Goal: Information Seeking & Learning: Learn about a topic

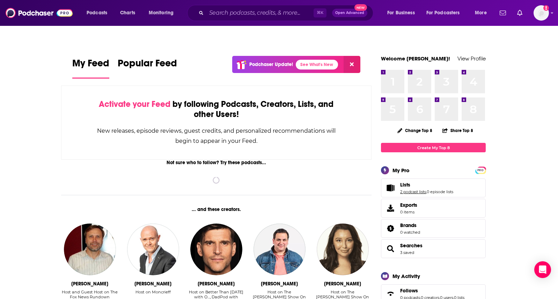
click at [420, 189] on link "2 podcast lists" at bounding box center [413, 191] width 26 height 5
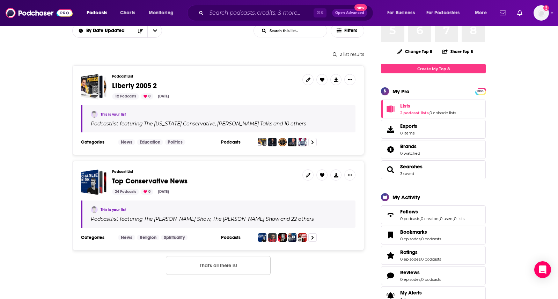
scroll to position [81, 0]
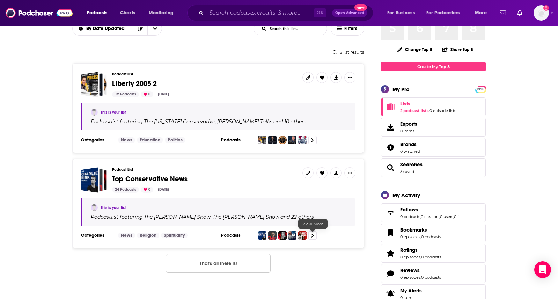
click at [311, 233] on icon at bounding box center [312, 235] width 3 height 5
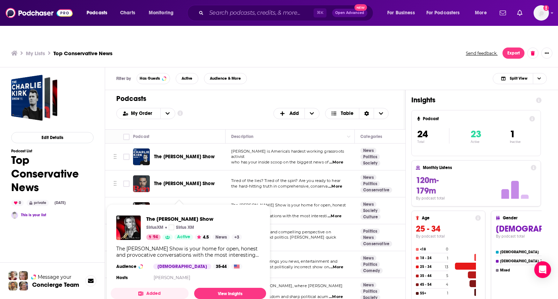
click at [194, 210] on div "The [PERSON_NAME] Show SiriusXM Sirius XM 94 Active 4.5 News + 3 The [PERSON_NA…" at bounding box center [188, 249] width 155 height 78
click at [241, 288] on link "View Insights" at bounding box center [230, 293] width 72 height 11
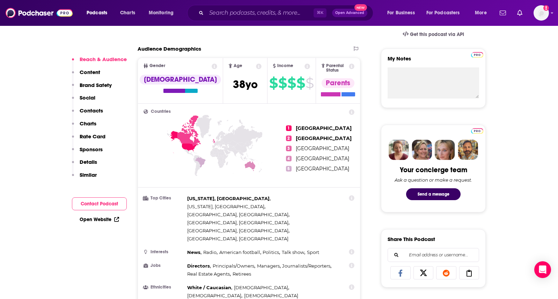
scroll to position [259, 0]
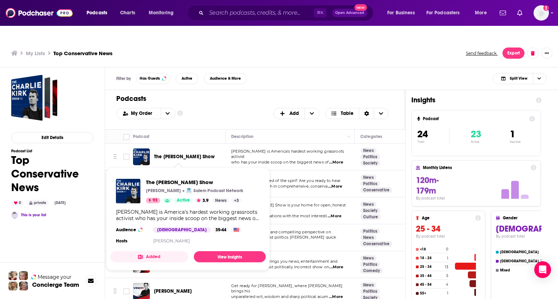
click at [187, 154] on span "The [PERSON_NAME] Show" at bounding box center [184, 157] width 61 height 6
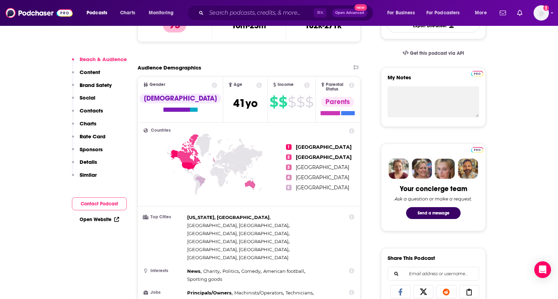
scroll to position [230, 0]
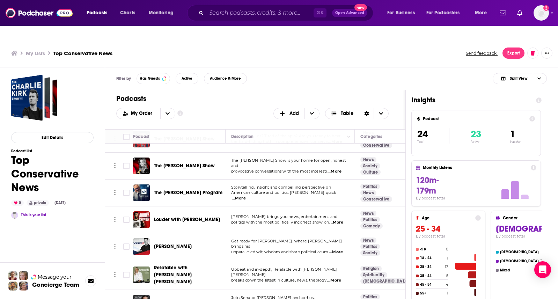
scroll to position [46, 0]
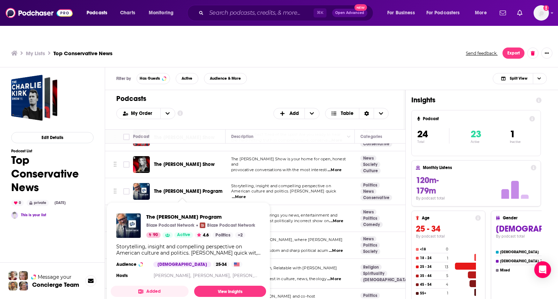
click at [197, 188] on span "The [PERSON_NAME] Program" at bounding box center [188, 191] width 68 height 6
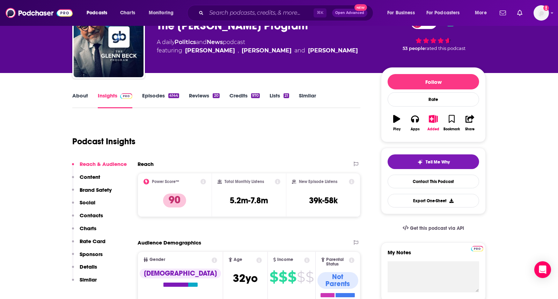
scroll to position [50, 0]
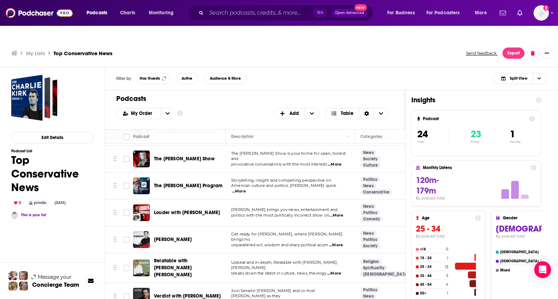
scroll to position [52, 0]
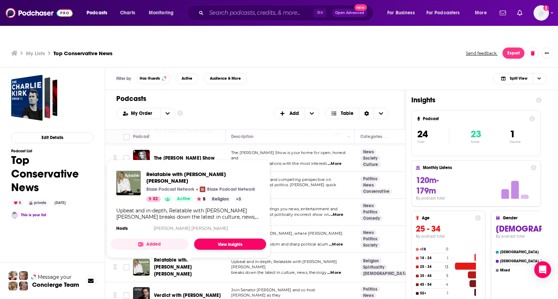
click at [222, 239] on link "View Insights" at bounding box center [230, 244] width 72 height 11
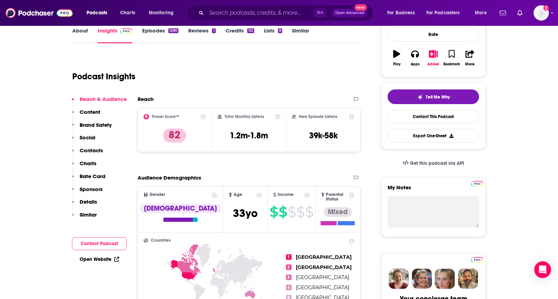
scroll to position [119, 0]
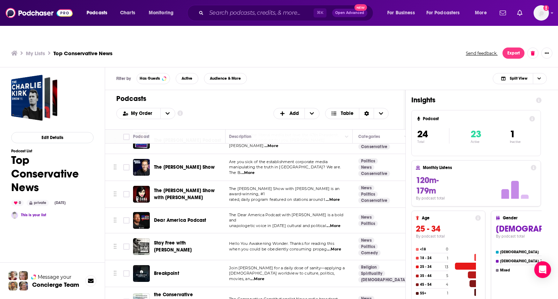
scroll to position [424, 2]
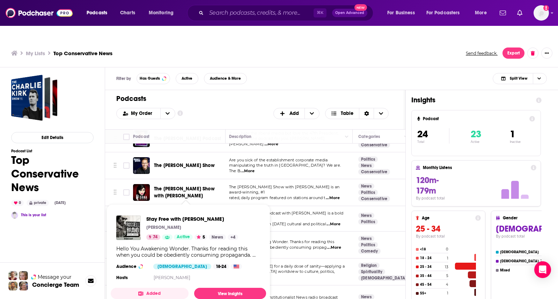
click at [199, 235] on icon "Show Podcast Details" at bounding box center [199, 237] width 4 height 4
click at [227, 288] on link "View Insights" at bounding box center [230, 293] width 72 height 11
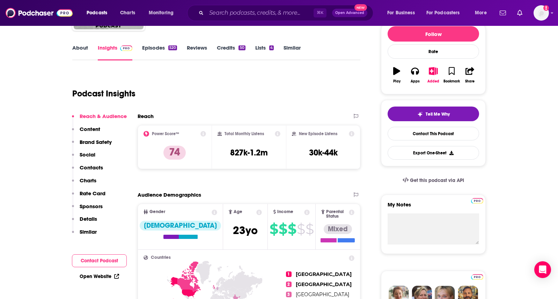
scroll to position [112, 0]
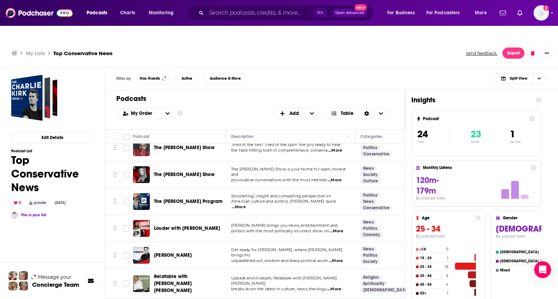
scroll to position [37, 0]
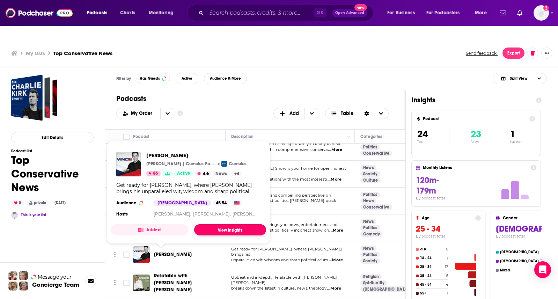
click at [217, 224] on link "View Insights" at bounding box center [230, 229] width 72 height 11
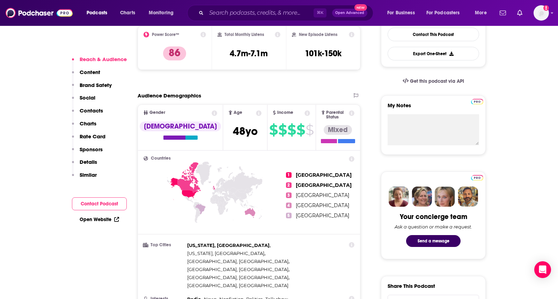
scroll to position [204, 0]
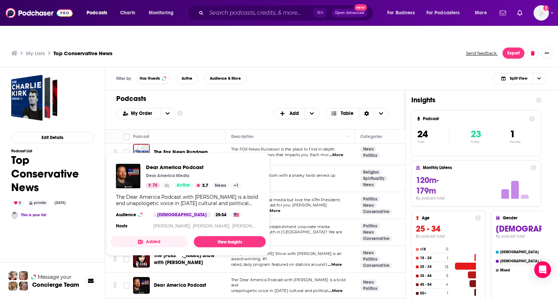
scroll to position [384, 0]
